Goal: Contribute content: Contribute content

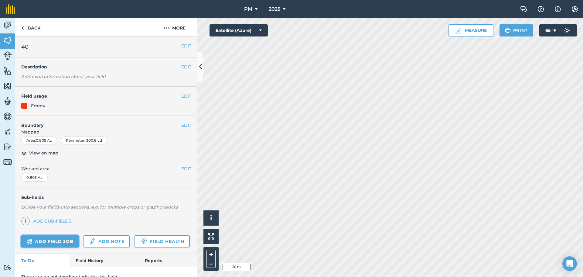
click at [43, 240] on link "Add field job" at bounding box center [49, 241] width 57 height 12
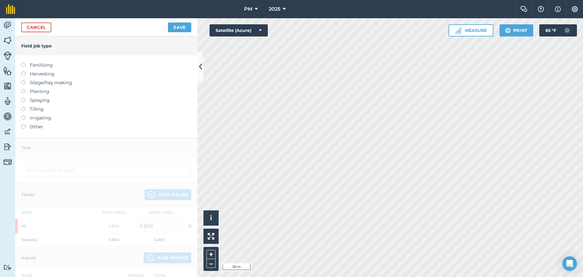
click at [24, 98] on label at bounding box center [25, 98] width 9 height 0
type input "Spraying"
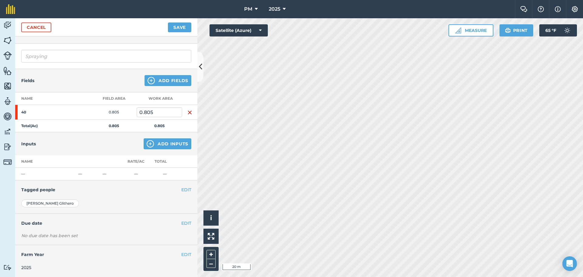
scroll to position [32, 0]
click at [181, 189] on button "EDIT" at bounding box center [186, 189] width 10 height 7
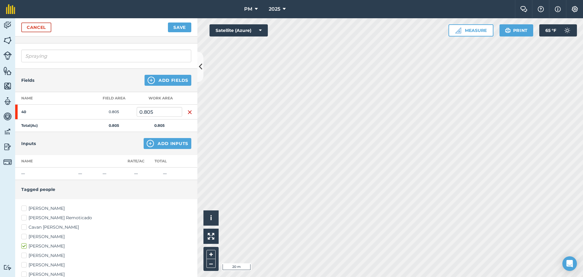
scroll to position [123, 0]
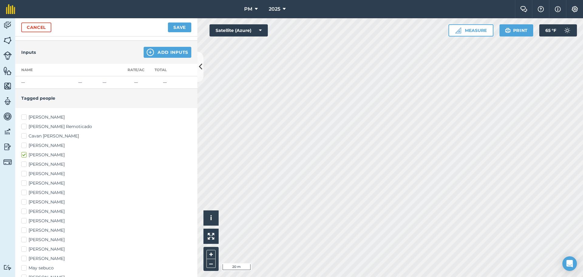
click at [24, 230] on label "Klaus Friedli" at bounding box center [106, 230] width 170 height 6
click at [24, 230] on input "Klaus Friedli" at bounding box center [23, 229] width 4 height 4
checkbox input "true"
click at [24, 238] on label "Logan Smith" at bounding box center [106, 239] width 170 height 6
click at [24, 238] on input "Logan Smith" at bounding box center [23, 238] width 4 height 4
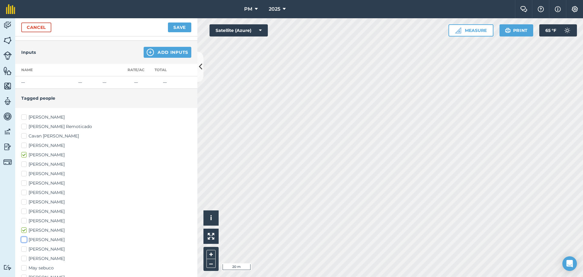
checkbox input "true"
click at [24, 248] on label "Loui Miller" at bounding box center [106, 249] width 170 height 6
click at [24, 248] on input "Loui Miller" at bounding box center [23, 248] width 4 height 4
checkbox input "true"
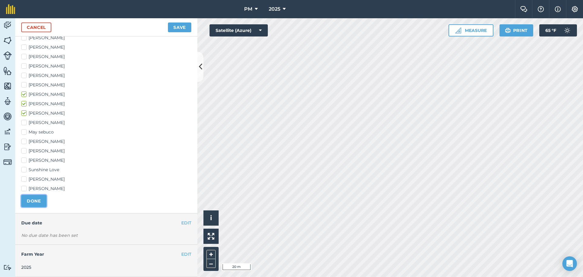
click at [33, 202] on button "DONE" at bounding box center [33, 201] width 25 height 12
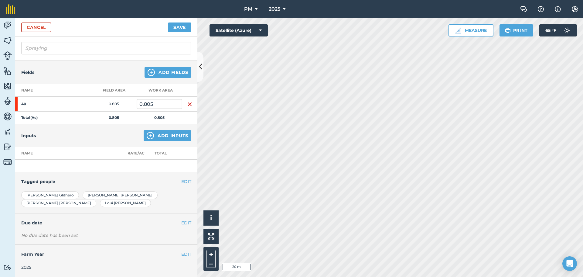
scroll to position [32, 0]
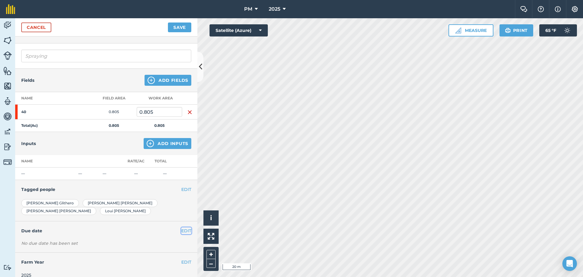
click at [182, 227] on button "EDIT" at bounding box center [186, 230] width 10 height 7
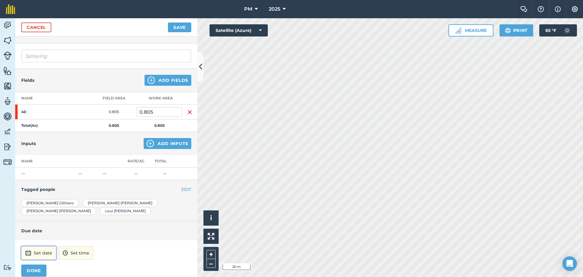
click at [37, 246] on button "Set date" at bounding box center [38, 252] width 35 height 13
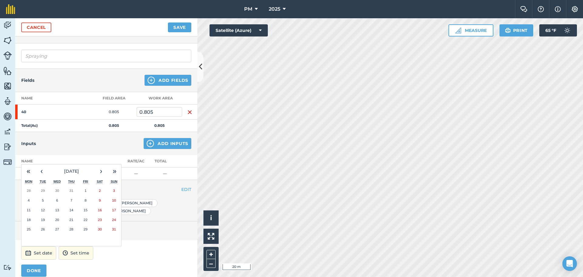
click at [54, 215] on button "20" at bounding box center [57, 220] width 14 height 10
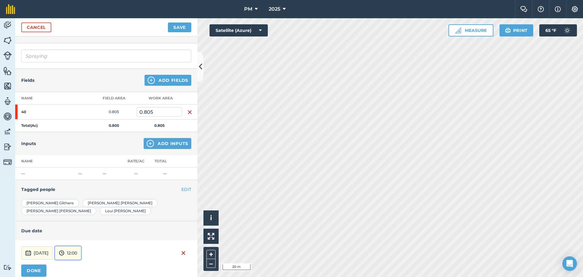
click at [81, 246] on button "12:00" at bounding box center [68, 252] width 26 height 13
click at [82, 180] on button "15:00" at bounding box center [69, 185] width 29 height 10
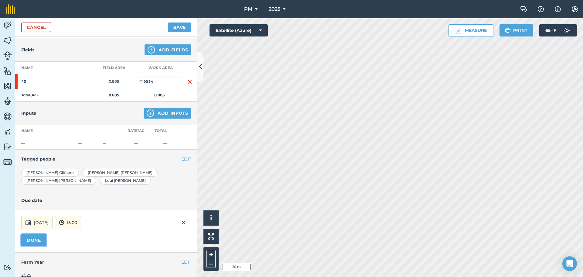
click at [25, 234] on button "DONE" at bounding box center [33, 240] width 25 height 12
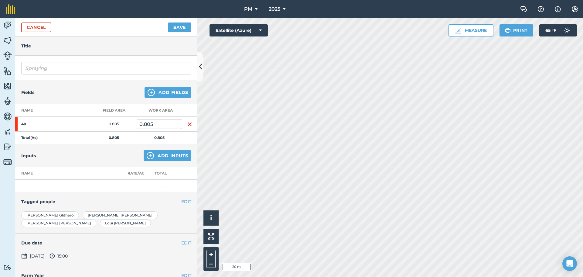
scroll to position [0, 0]
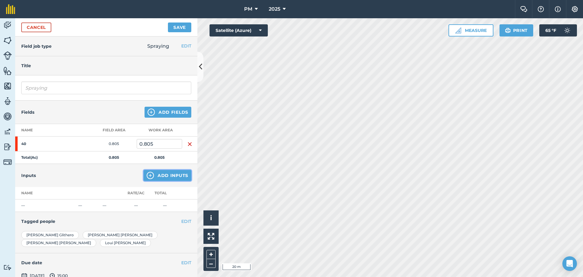
click at [147, 174] on img at bounding box center [150, 175] width 7 height 7
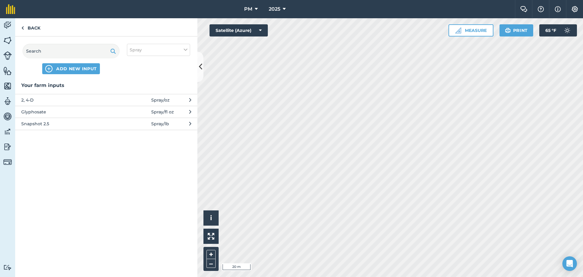
click at [188, 111] on button "Glyphosate Spray / fl oz" at bounding box center [106, 112] width 182 height 12
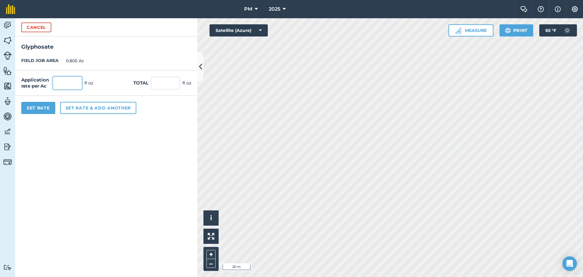
click at [67, 82] on input "text" at bounding box center [67, 83] width 29 height 13
type input "3"
type input "2.415"
click at [29, 108] on button "Set Rate" at bounding box center [38, 108] width 34 height 12
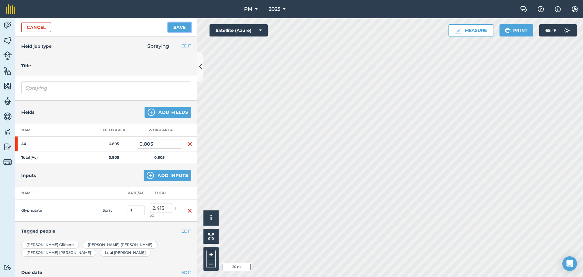
click at [176, 28] on button "Save" at bounding box center [179, 27] width 23 height 10
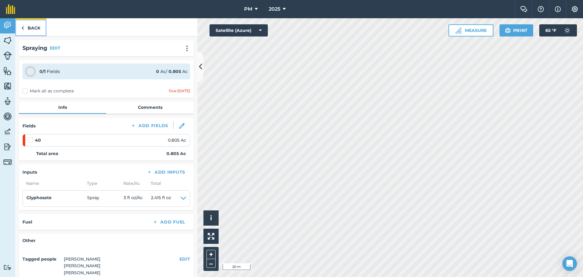
click at [25, 29] on link "Back" at bounding box center [30, 27] width 31 height 18
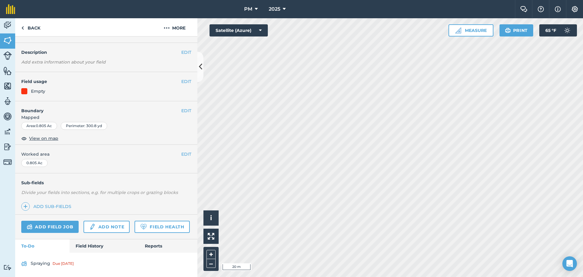
scroll to position [32, 0]
click at [49, 262] on link "Spraying Due today" at bounding box center [106, 264] width 170 height 10
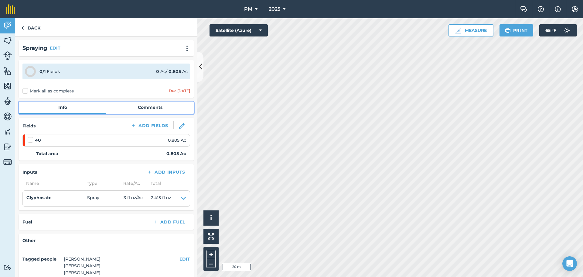
click at [146, 108] on link "Comments" at bounding box center [149, 107] width 87 height 12
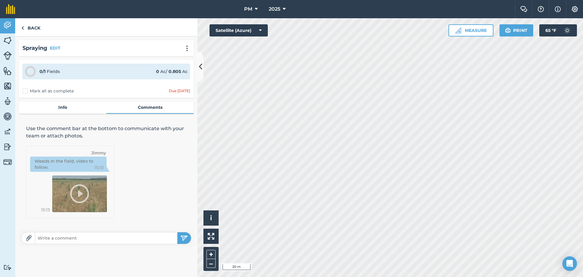
drag, startPoint x: 63, startPoint y: 235, endPoint x: 61, endPoint y: 238, distance: 3.2
click at [63, 235] on input "text" at bounding box center [106, 238] width 142 height 9
type input "Kill the grass area between the 2 fields"
click at [177, 232] on button "submit" at bounding box center [184, 238] width 14 height 12
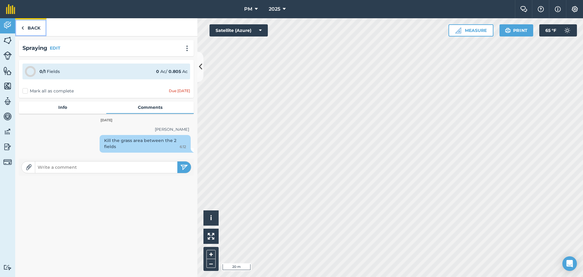
click at [22, 28] on img at bounding box center [22, 27] width 3 height 7
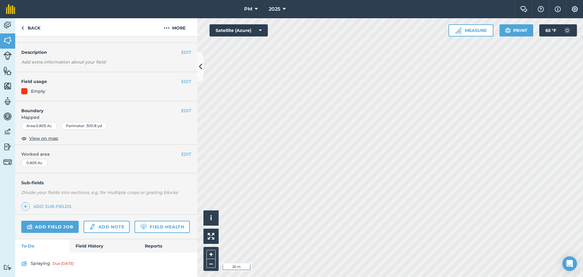
scroll to position [32, 0]
click at [6, 83] on img at bounding box center [7, 85] width 9 height 9
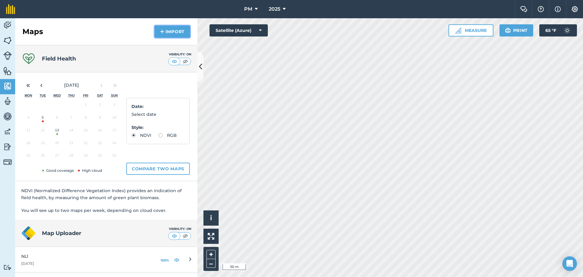
click at [165, 32] on button "Import" at bounding box center [173, 32] width 36 height 12
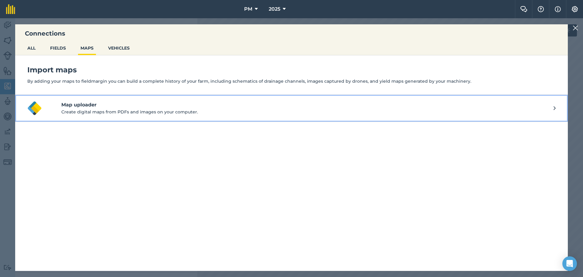
click at [75, 108] on h4 "Map uploader" at bounding box center [307, 104] width 492 height 7
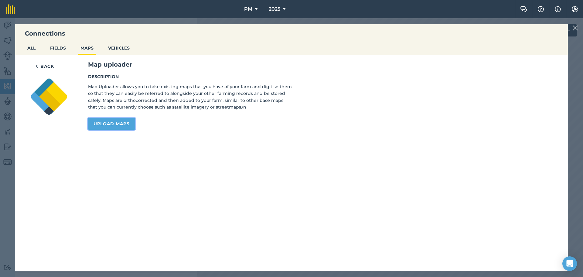
click at [109, 127] on link "Upload maps" at bounding box center [111, 124] width 47 height 12
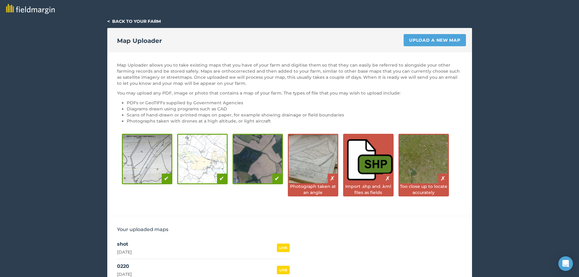
click at [129, 21] on link "< Back to your farm" at bounding box center [133, 21] width 53 height 5
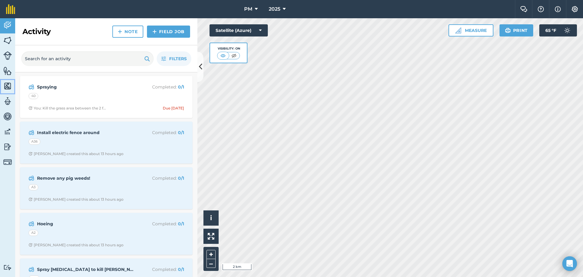
click at [4, 84] on img at bounding box center [7, 85] width 9 height 9
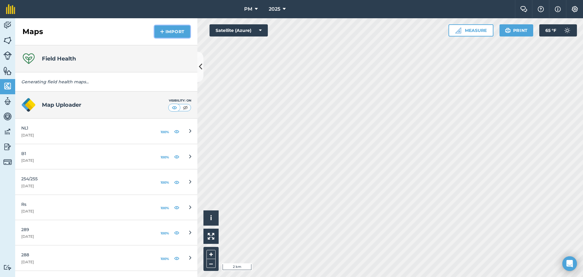
click at [162, 32] on img at bounding box center [162, 31] width 4 height 7
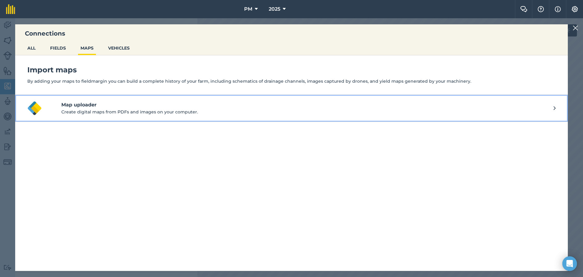
click at [103, 111] on p "Create digital maps from PDFs and images on your computer." at bounding box center [307, 111] width 492 height 7
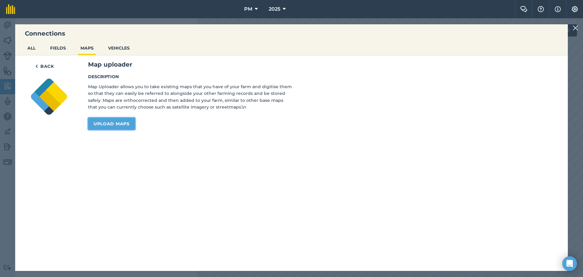
click at [106, 123] on link "Upload maps" at bounding box center [111, 124] width 47 height 12
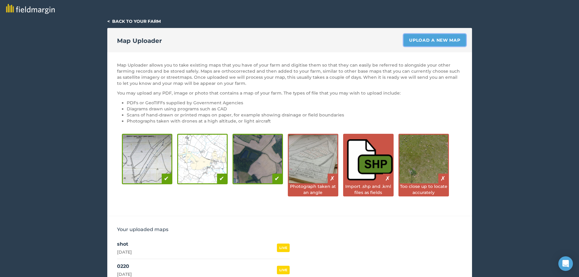
click at [412, 36] on link "Upload a new map" at bounding box center [434, 40] width 62 height 12
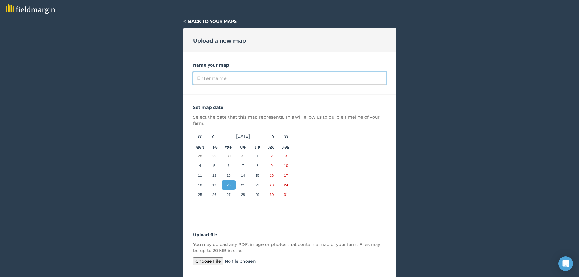
click at [242, 77] on input "Name your map" at bounding box center [289, 78] width 193 height 13
type input "Blood 2"
click at [210, 262] on input "file" at bounding box center [239, 261] width 93 height 8
type input "C:\fakepath\Blood 2 cropped.jpg"
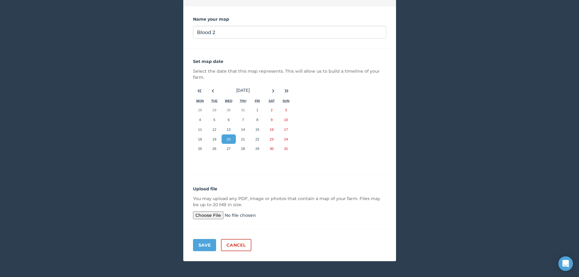
scroll to position [50, 0]
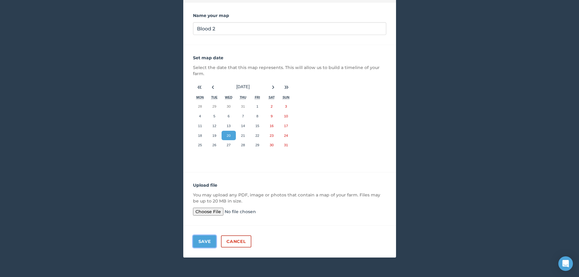
click at [204, 243] on button "Save" at bounding box center [204, 241] width 23 height 12
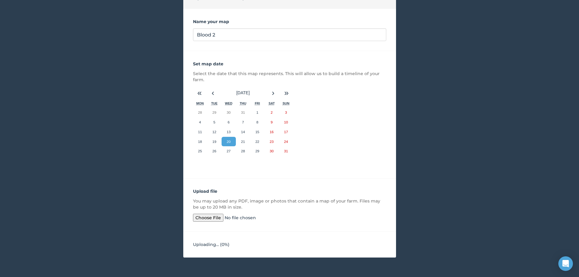
scroll to position [43, 0]
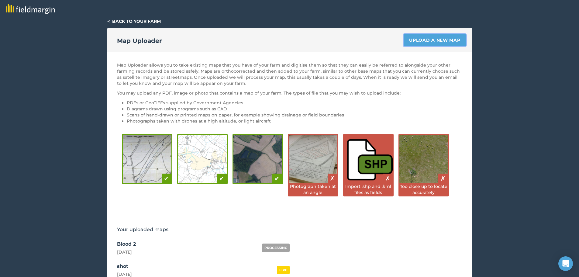
click at [423, 41] on link "Upload a new map" at bounding box center [434, 40] width 62 height 12
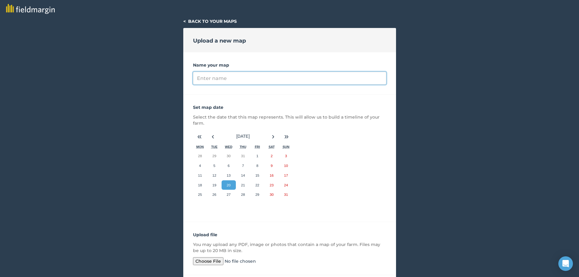
click at [224, 80] on input "Name your map" at bounding box center [289, 78] width 193 height 13
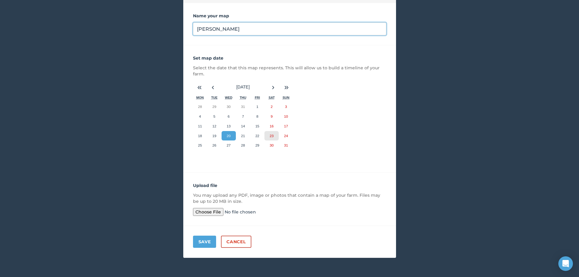
scroll to position [50, 0]
type input "Lacher"
click at [200, 212] on input "file" at bounding box center [239, 211] width 93 height 8
type input "C:\fakepath\Lacher cropped.jpg"
click at [211, 242] on button "Save" at bounding box center [204, 241] width 23 height 12
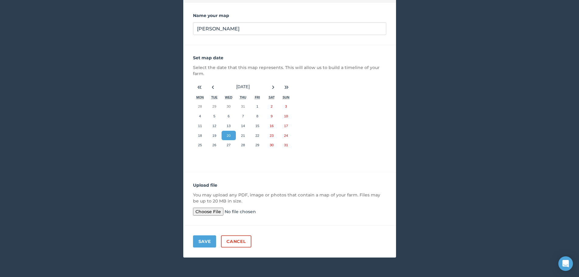
scroll to position [43, 0]
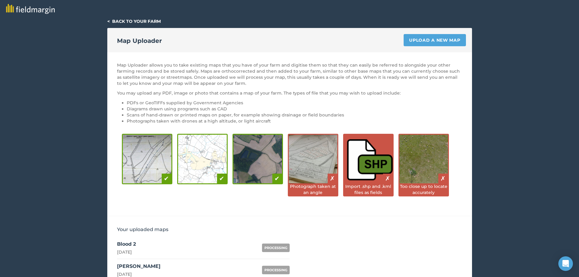
click at [128, 19] on link "< Back to your farm" at bounding box center [133, 21] width 53 height 5
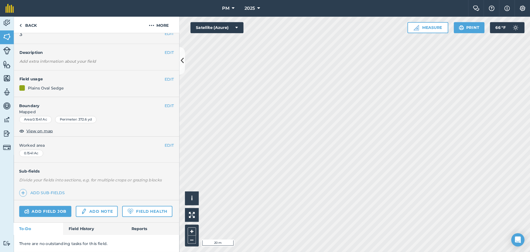
scroll to position [26, 0]
